Goal: Task Accomplishment & Management: Manage account settings

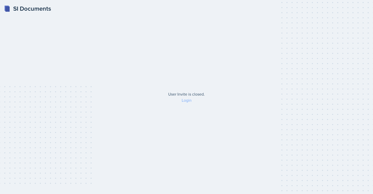
click at [190, 100] on link "Login" at bounding box center [187, 100] width 10 height 6
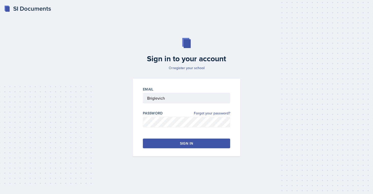
click at [190, 100] on input "Briglevich" at bounding box center [186, 98] width 87 height 11
type input "B"
type input "[EMAIL_ADDRESS][DOMAIN_NAME]"
click at [171, 143] on button "Sign in" at bounding box center [186, 143] width 87 height 10
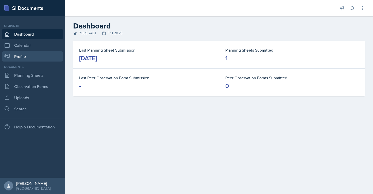
click at [45, 58] on link "Profile" at bounding box center [32, 56] width 61 height 10
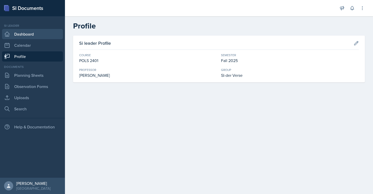
click at [43, 35] on link "Dashboard" at bounding box center [32, 34] width 61 height 10
